Goal: Information Seeking & Learning: Learn about a topic

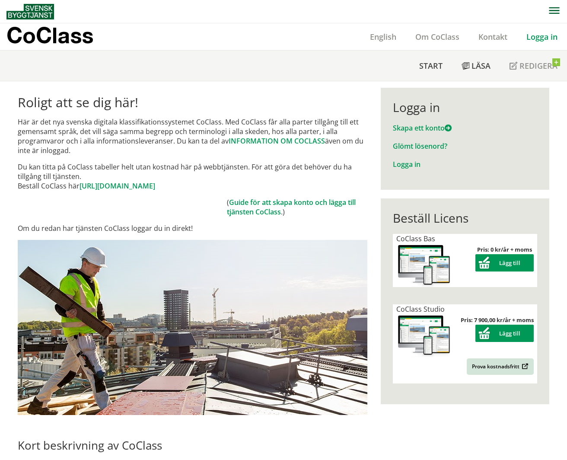
click at [536, 34] on link "Logga in" at bounding box center [542, 37] width 50 height 10
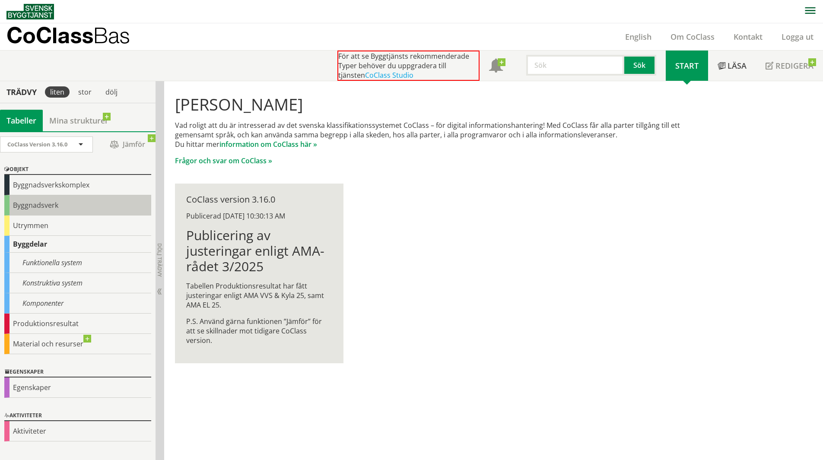
click at [72, 206] on div "Byggnadsverk" at bounding box center [77, 205] width 147 height 20
click at [76, 206] on div "Byggnadsverk" at bounding box center [77, 205] width 147 height 20
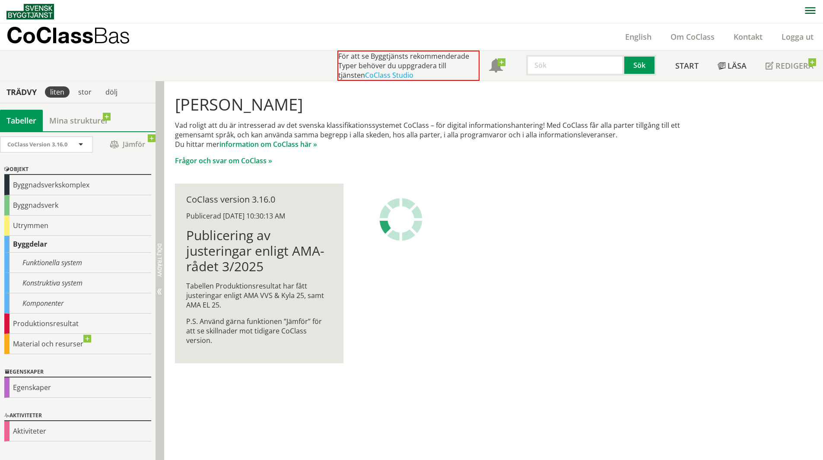
click at [162, 261] on span "Dölj trädvy" at bounding box center [159, 260] width 7 height 34
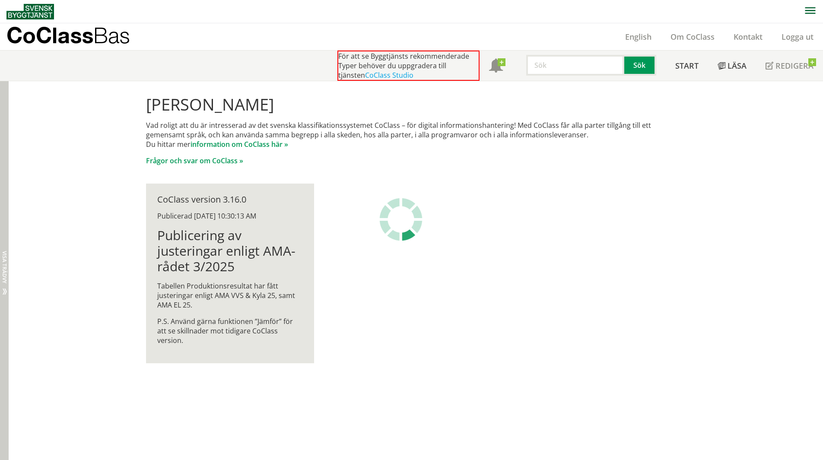
click at [4, 250] on div "Dölj trädvy Visa trädvy" at bounding box center [4, 270] width 9 height 379
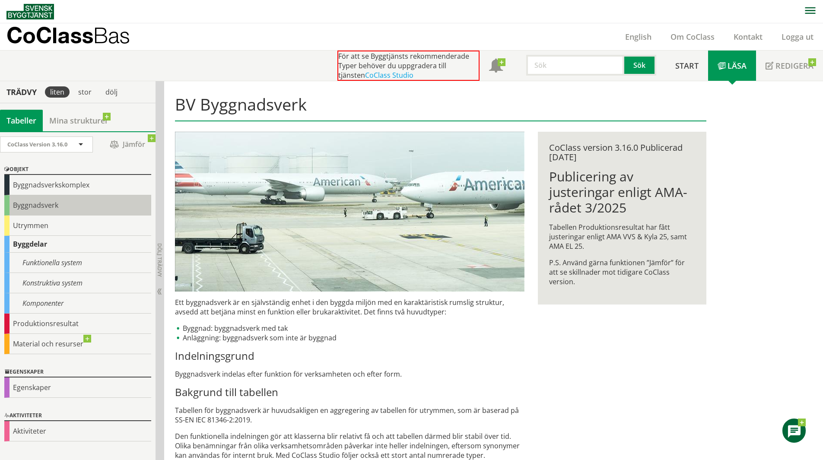
click at [68, 210] on div "Byggnadsverk" at bounding box center [77, 205] width 147 height 20
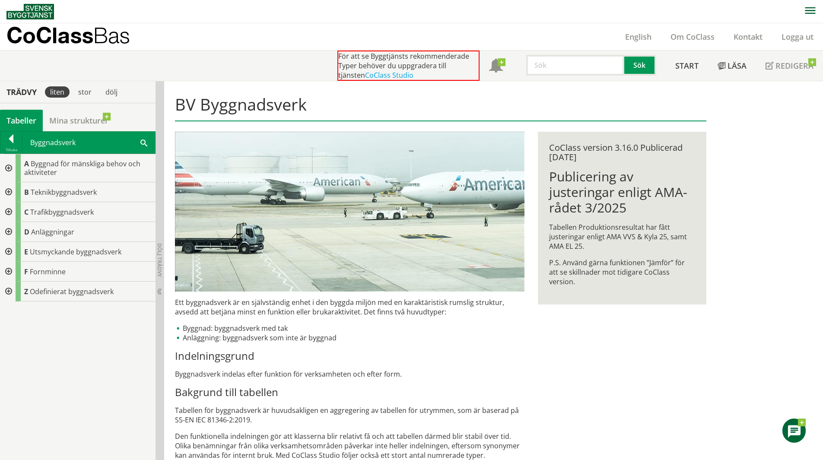
click at [65, 191] on span "Teknikbyggnadsverk" at bounding box center [64, 193] width 66 height 10
click at [7, 194] on div at bounding box center [8, 192] width 16 height 20
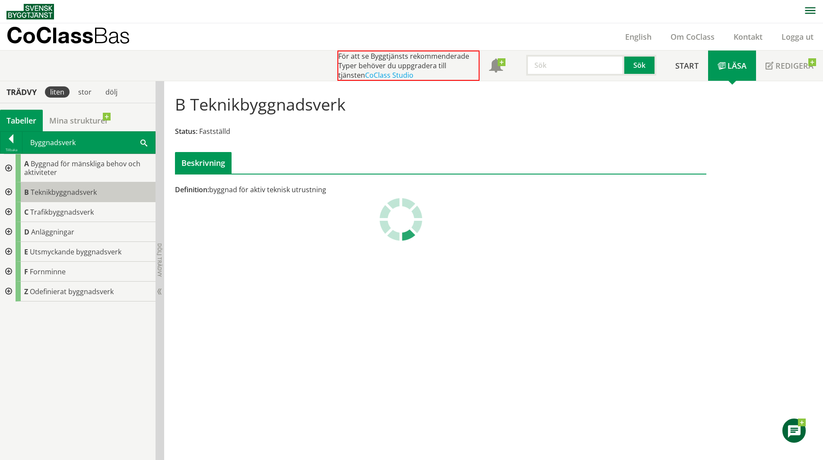
click at [46, 194] on span "Teknikbyggnadsverk" at bounding box center [64, 193] width 66 height 10
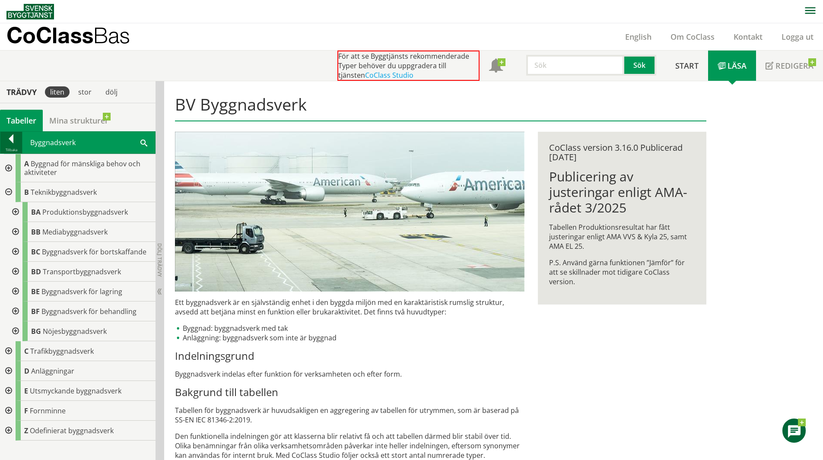
click at [11, 142] on div at bounding box center [11, 140] width 22 height 12
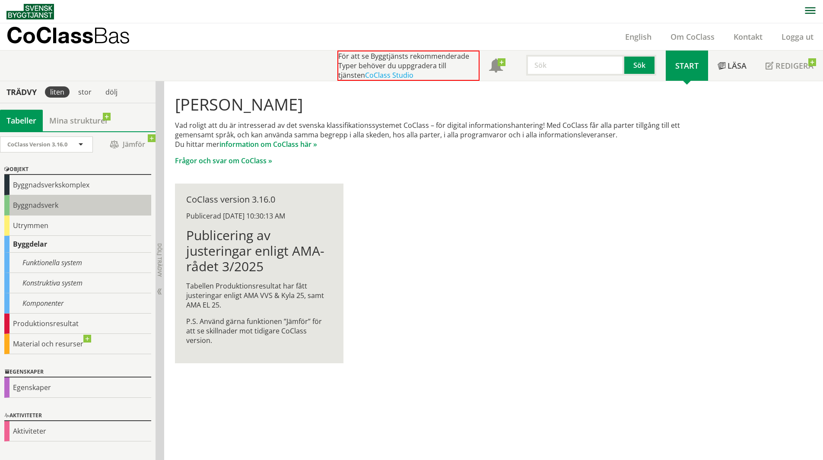
click at [63, 208] on div "Byggnadsverk" at bounding box center [77, 205] width 147 height 20
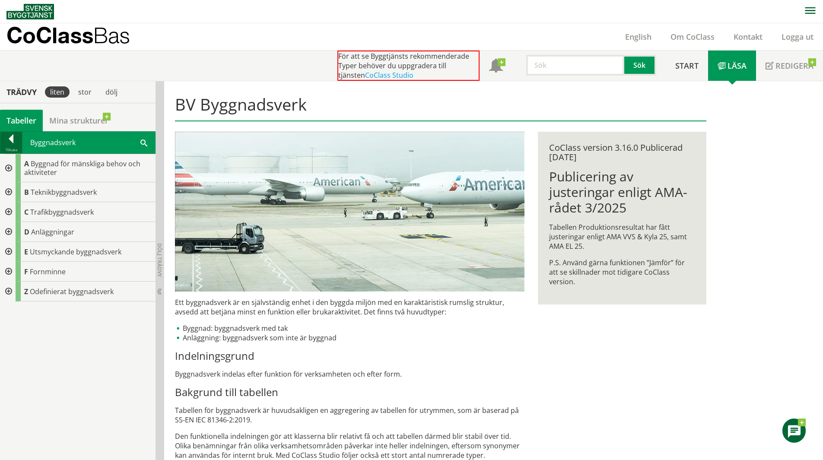
click at [12, 137] on div at bounding box center [11, 140] width 22 height 12
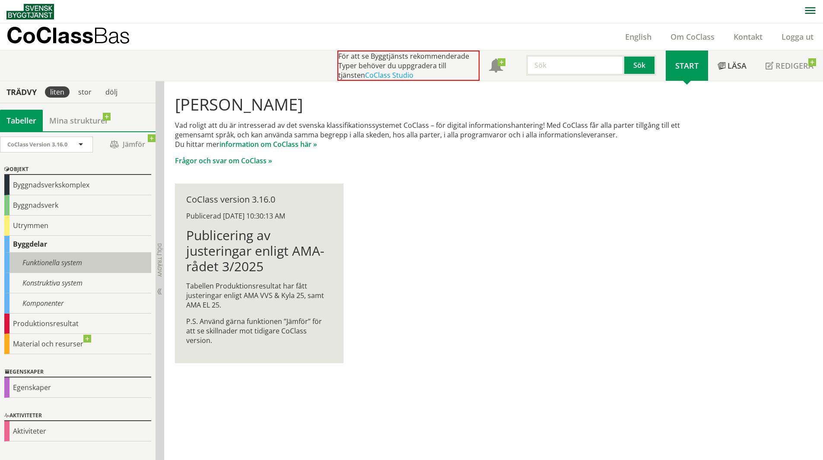
click at [91, 267] on div "Funktionella system" at bounding box center [77, 263] width 147 height 20
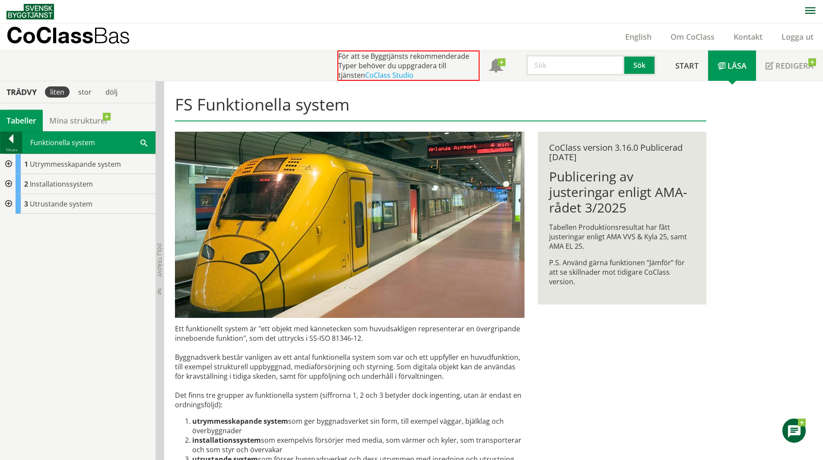
click at [13, 141] on div at bounding box center [11, 140] width 22 height 12
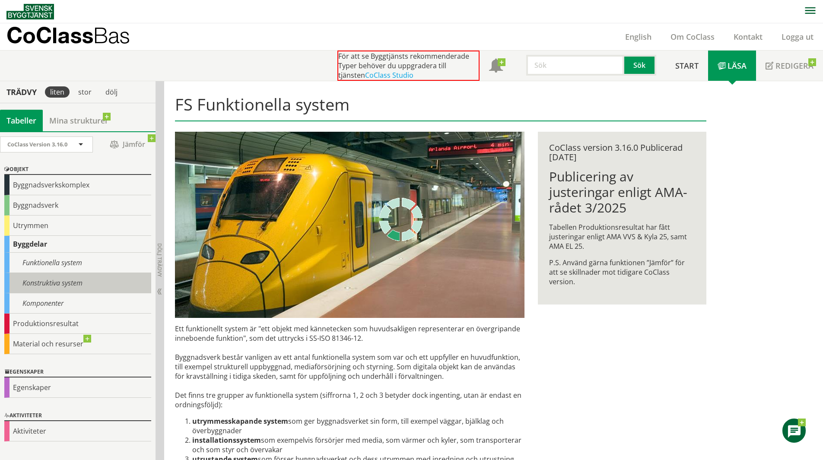
click at [79, 291] on div "Konstruktiva system" at bounding box center [77, 283] width 147 height 20
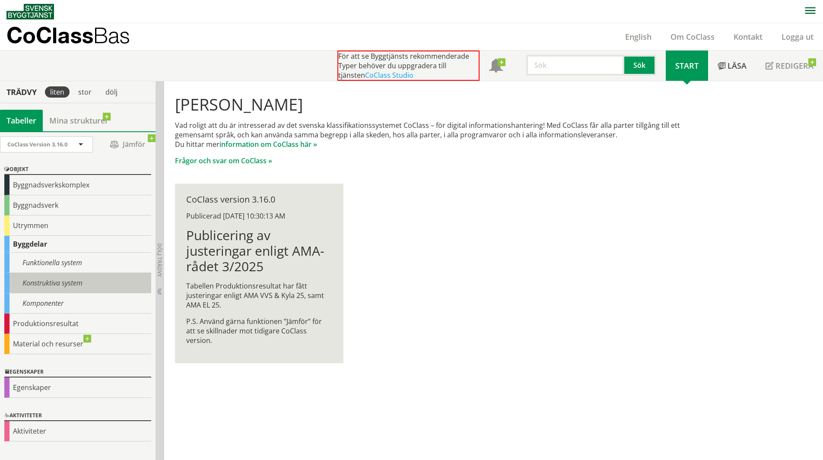
click at [84, 286] on div "Konstruktiva system" at bounding box center [77, 283] width 147 height 20
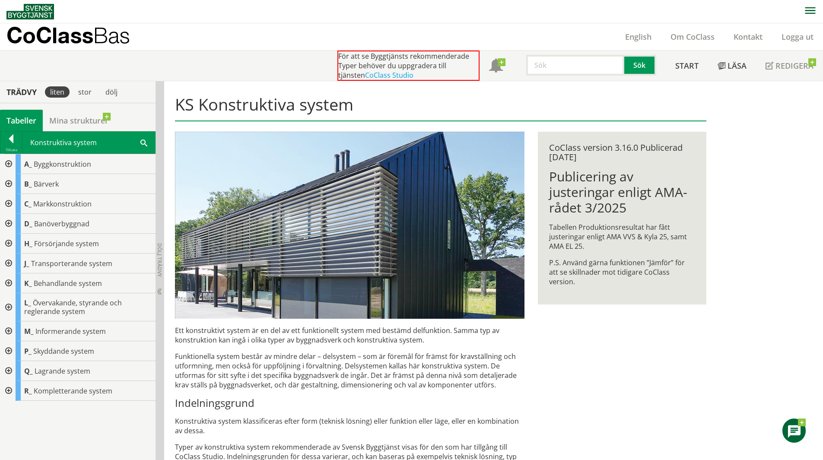
click at [10, 180] on div at bounding box center [8, 184] width 16 height 20
click at [53, 188] on span "Bärverk" at bounding box center [46, 184] width 25 height 10
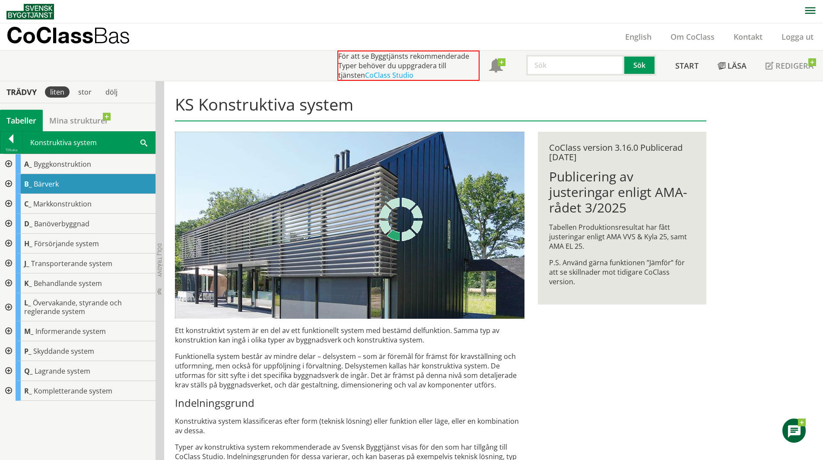
click at [12, 185] on div at bounding box center [8, 184] width 16 height 20
click at [10, 183] on div at bounding box center [8, 184] width 16 height 20
click at [10, 184] on div at bounding box center [8, 184] width 16 height 20
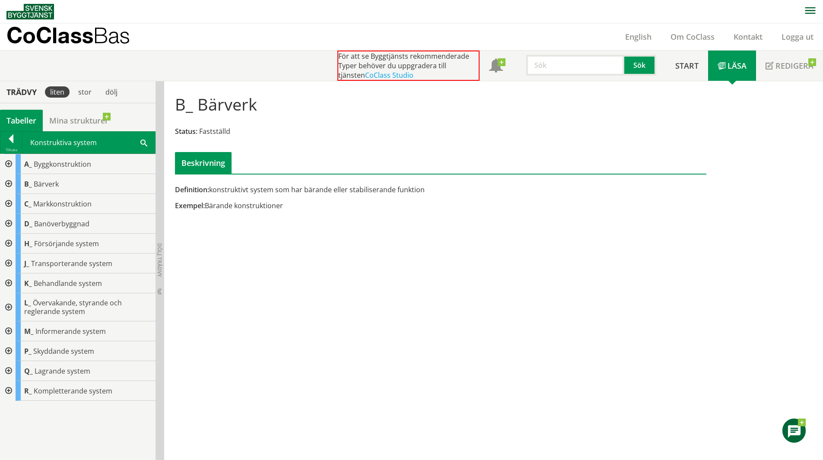
click at [9, 184] on div at bounding box center [8, 184] width 16 height 20
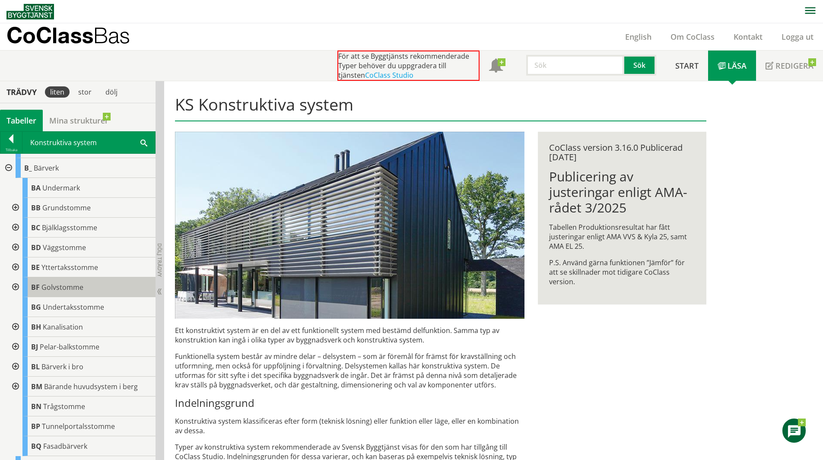
scroll to position [43, 0]
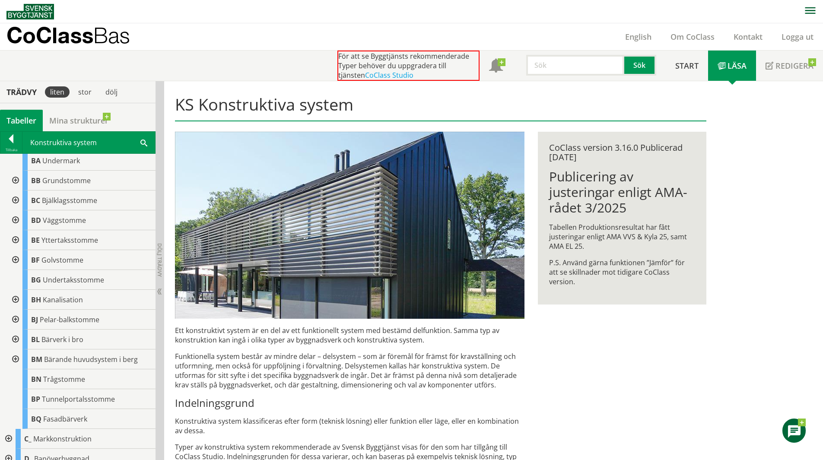
click at [18, 259] on div at bounding box center [15, 260] width 16 height 20
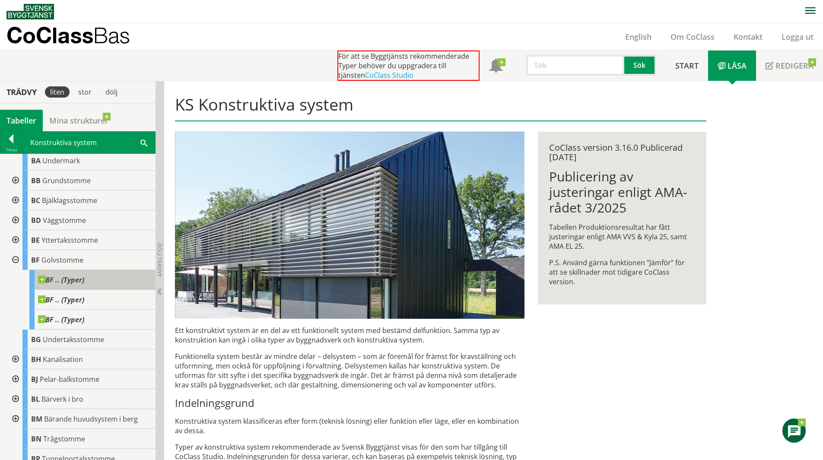
click at [82, 280] on span "BF .. (Typer)" at bounding box center [61, 280] width 46 height 9
click at [77, 284] on span "BF .. (Typer)" at bounding box center [61, 280] width 46 height 9
click at [81, 276] on span "BF .. (Typer)" at bounding box center [61, 280] width 46 height 9
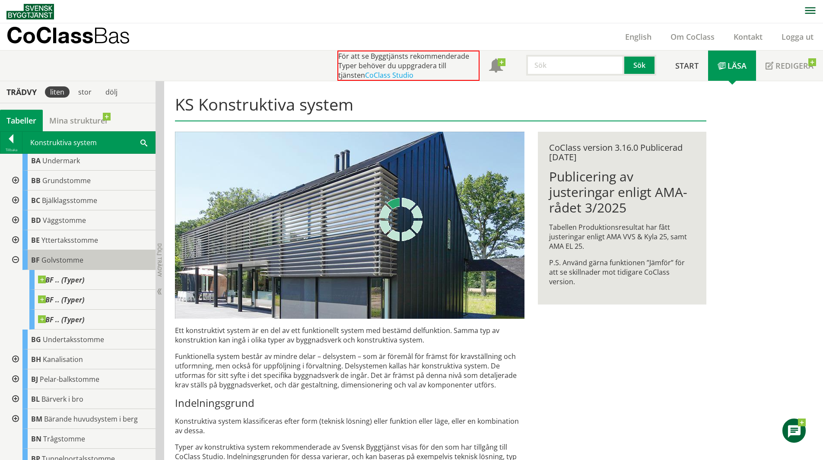
click at [83, 264] on div "BF Golvstomme" at bounding box center [88, 260] width 133 height 20
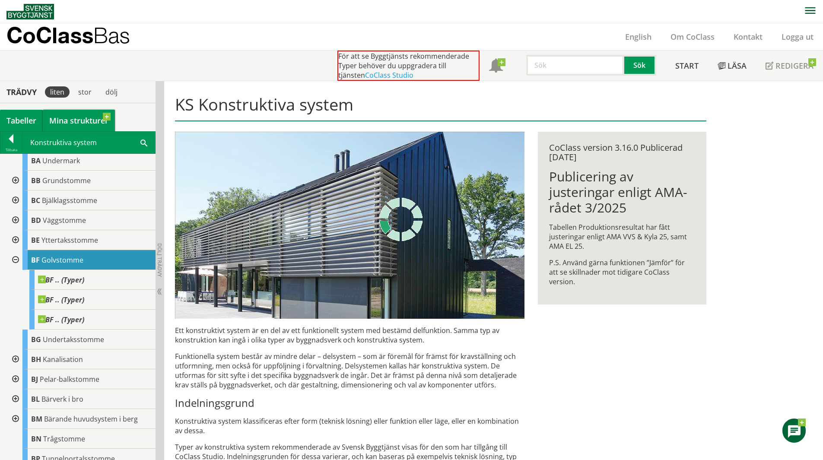
click at [70, 123] on link "Mina strukturer" at bounding box center [79, 121] width 72 height 22
click at [80, 115] on link "Mina strukturer" at bounding box center [79, 121] width 72 height 22
click at [365, 77] on link "CoClass Studio" at bounding box center [389, 75] width 48 height 10
click at [366, 73] on link "CoClass Studio" at bounding box center [389, 75] width 48 height 10
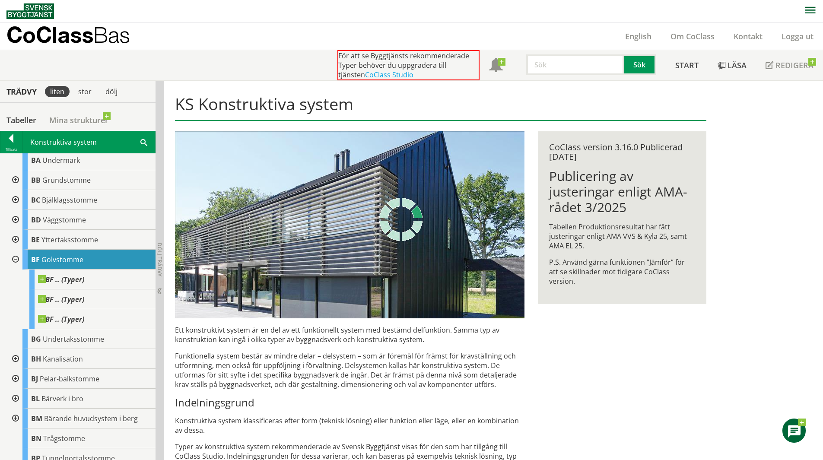
scroll to position [0, 0]
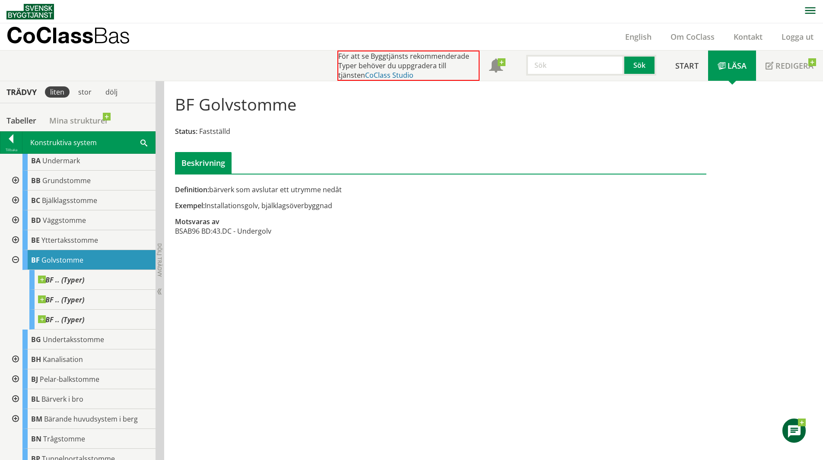
click at [369, 73] on link "CoClass Studio" at bounding box center [389, 75] width 48 height 10
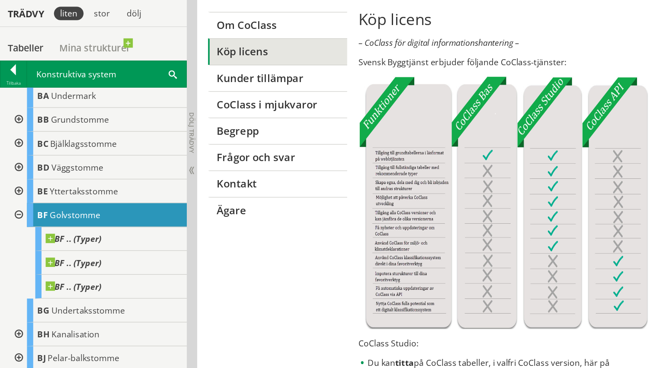
scroll to position [43, 0]
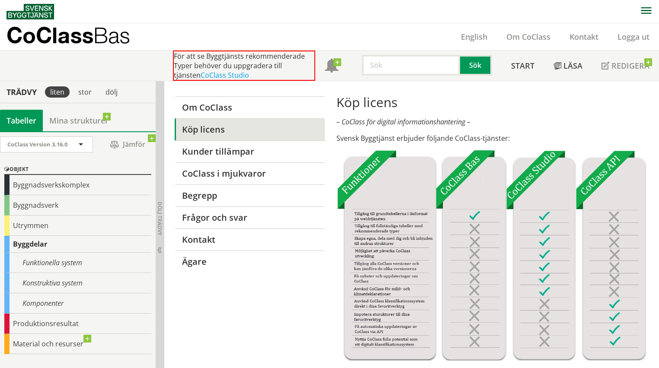
drag, startPoint x: 289, startPoint y: 118, endPoint x: 309, endPoint y: 29, distance: 90.6
click at [309, 29] on div "CoClass Bas English Om CoClass Kontakt Logga ut" at bounding box center [332, 36] width 652 height 27
